Goal: Check status

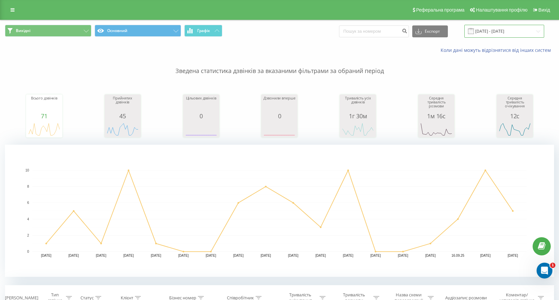
click at [493, 32] on input "[DATE] - [DATE]" at bounding box center [504, 31] width 80 height 13
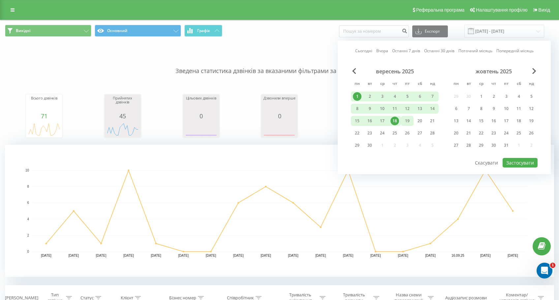
click at [407, 121] on div "19" at bounding box center [407, 120] width 9 height 9
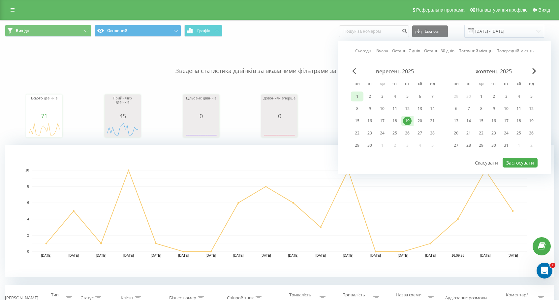
click at [358, 97] on div "1" at bounding box center [357, 96] width 9 height 9
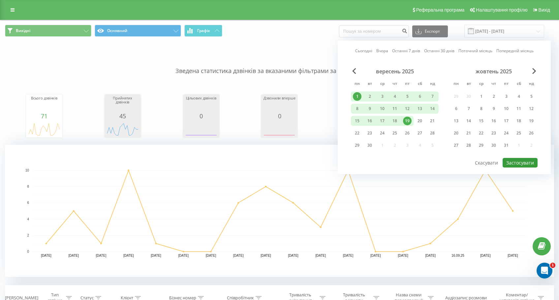
click at [518, 161] on button "Застосувати" at bounding box center [520, 163] width 35 height 10
type input "01.09.2025 - 19.09.2025"
